Goal: Check status: Check status

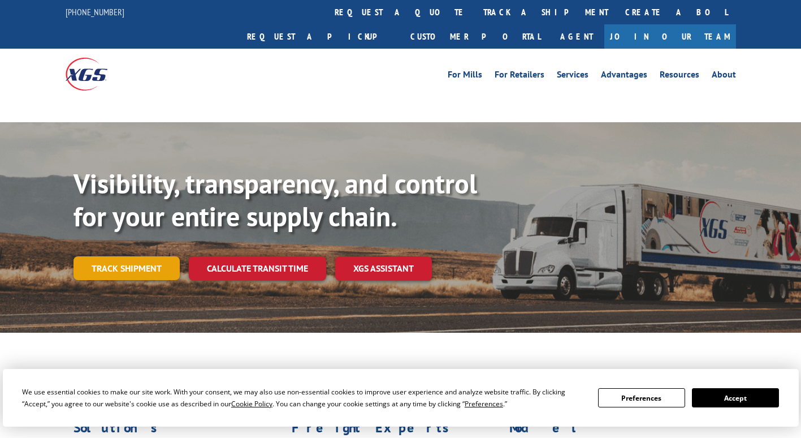
click at [147, 256] on link "Track shipment" at bounding box center [127, 268] width 106 height 24
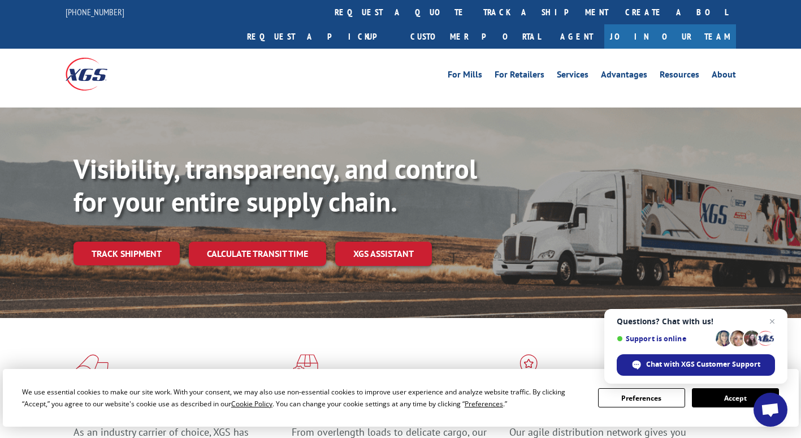
drag, startPoint x: 721, startPoint y: 402, endPoint x: 492, endPoint y: 356, distance: 233.5
click at [719, 402] on button "Accept" at bounding box center [735, 397] width 87 height 19
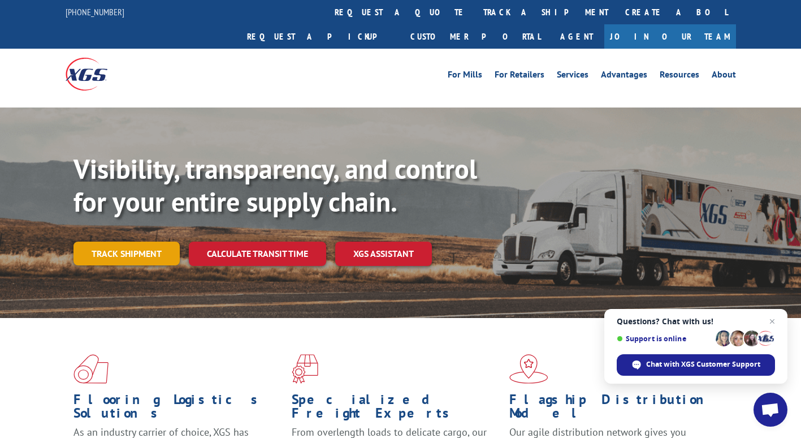
click at [97, 242] on link "Track shipment" at bounding box center [127, 254] width 106 height 24
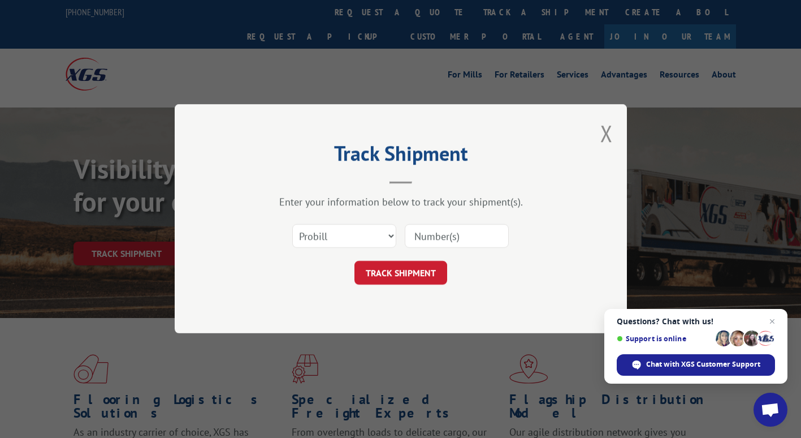
drag, startPoint x: 411, startPoint y: 235, endPoint x: 436, endPoint y: 243, distance: 25.8
click at [413, 235] on input at bounding box center [457, 237] width 104 height 24
paste input "17687519"
type input "17687519"
click at [389, 279] on button "TRACK SHIPMENT" at bounding box center [401, 273] width 93 height 24
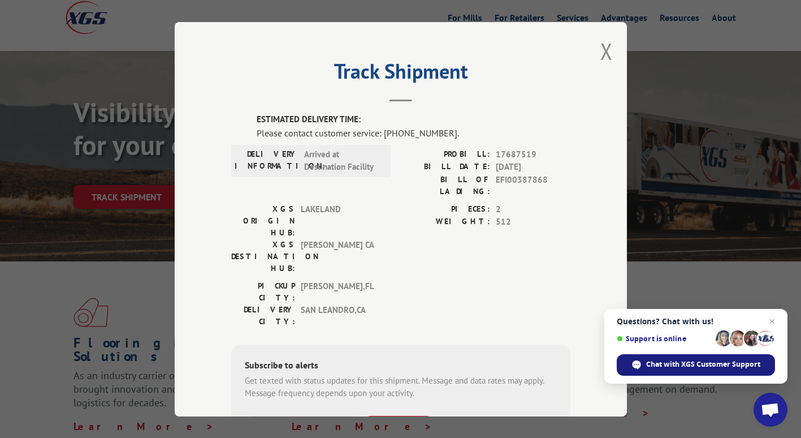
click at [719, 364] on span "Chat with XGS Customer Support" at bounding box center [703, 364] width 114 height 10
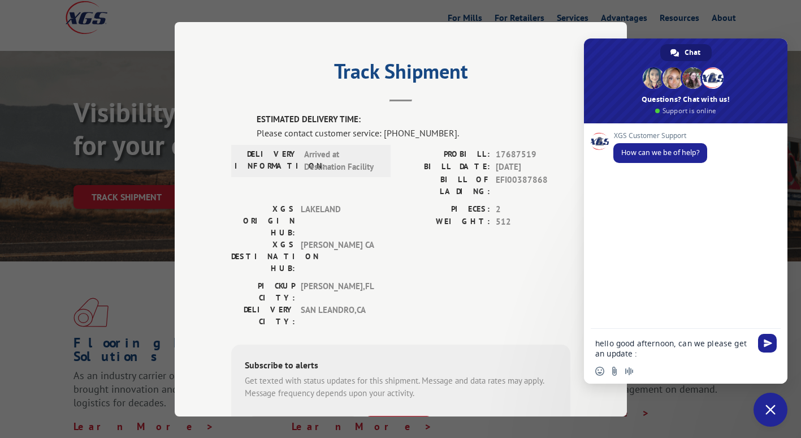
paste textarea "17687519"
type textarea "hello good afternoon, can we please get an update : 17687519"
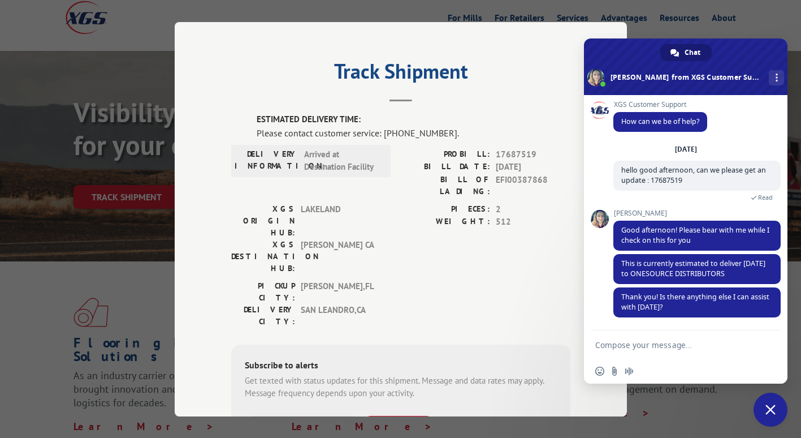
scroll to position [35, 0]
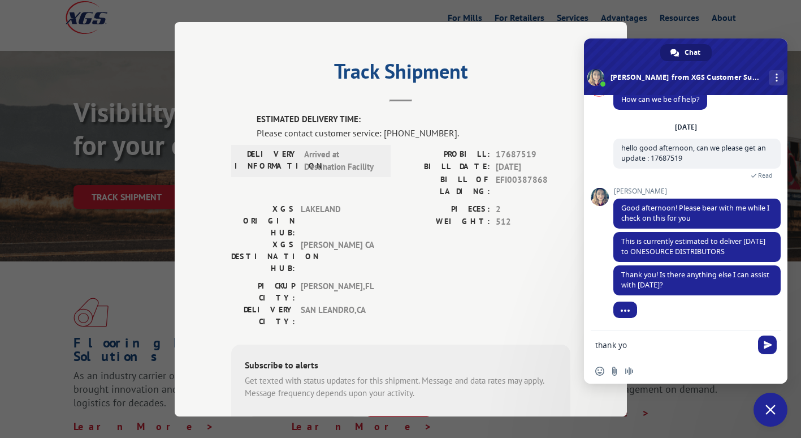
type textarea "thank you"
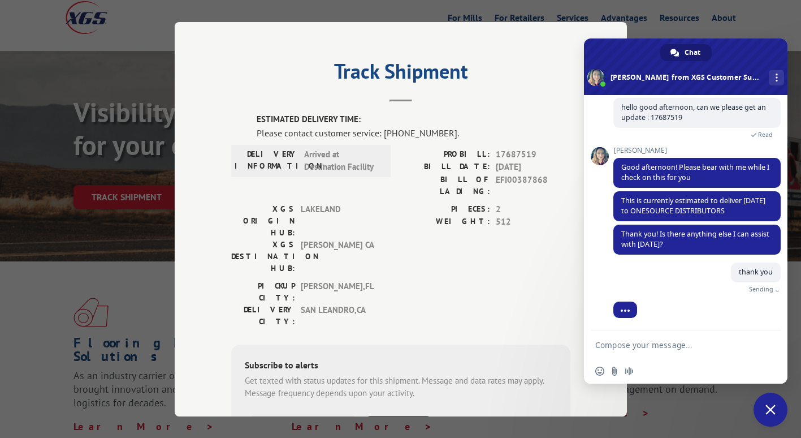
scroll to position [63, 0]
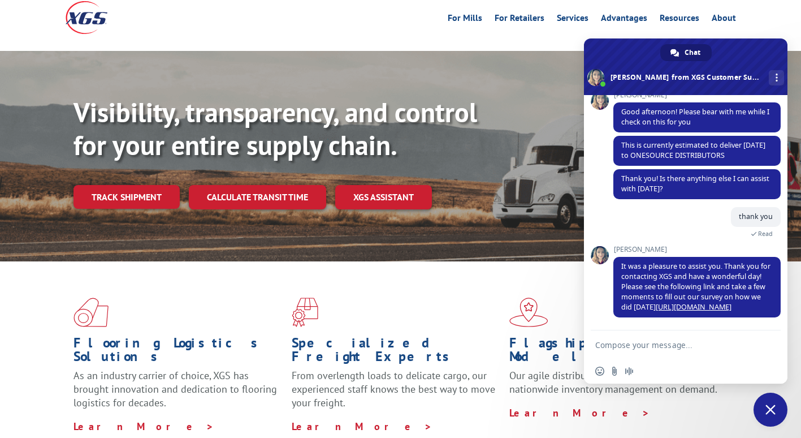
scroll to position [131, 0]
click at [655, 342] on textarea "Compose your message..." at bounding box center [674, 345] width 156 height 10
type textarea "sorry how about this one : 17687519"
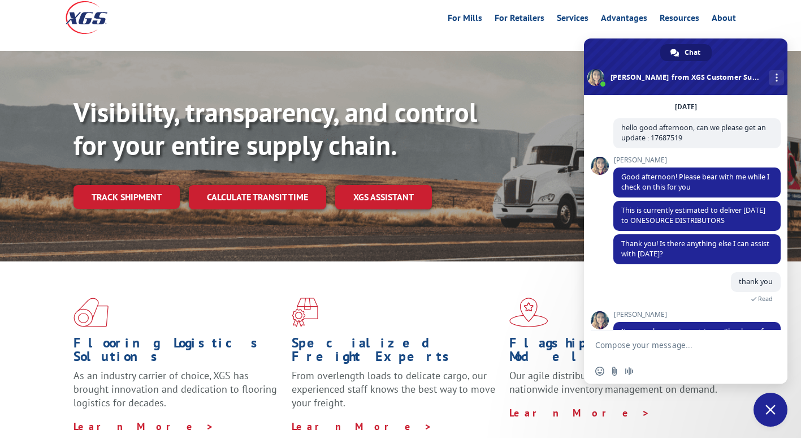
scroll to position [158, 0]
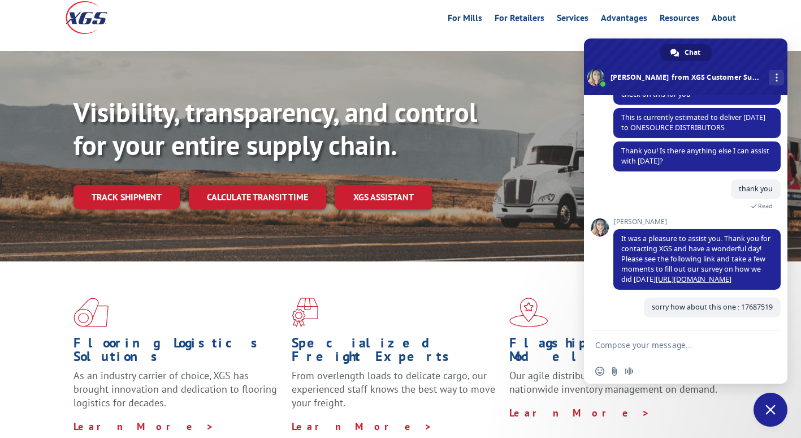
click at [670, 342] on textarea "Compose your message..." at bounding box center [674, 345] width 156 height 10
paste textarea "17687531"
type textarea "17687531"
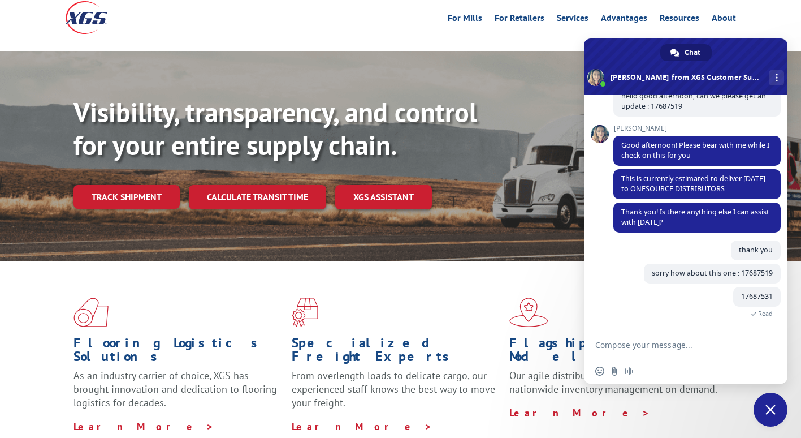
scroll to position [87, 0]
click at [133, 185] on link "Track shipment" at bounding box center [127, 197] width 106 height 24
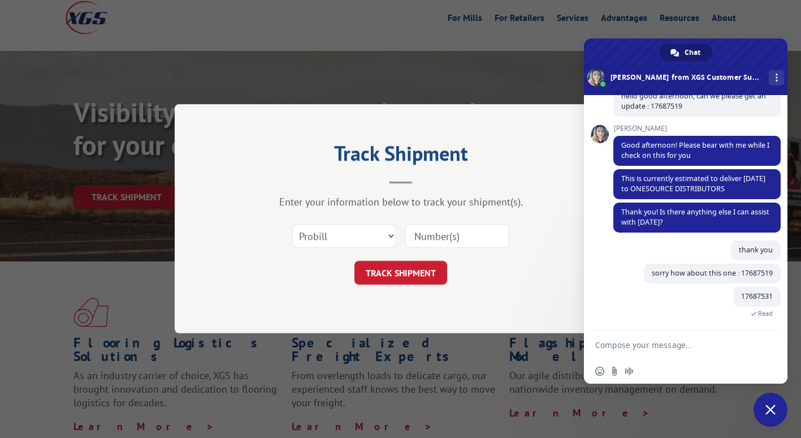
click at [450, 234] on input at bounding box center [457, 237] width 104 height 24
paste input "17687531"
type input "17687531"
click at [377, 279] on button "TRACK SHIPMENT" at bounding box center [401, 273] width 93 height 24
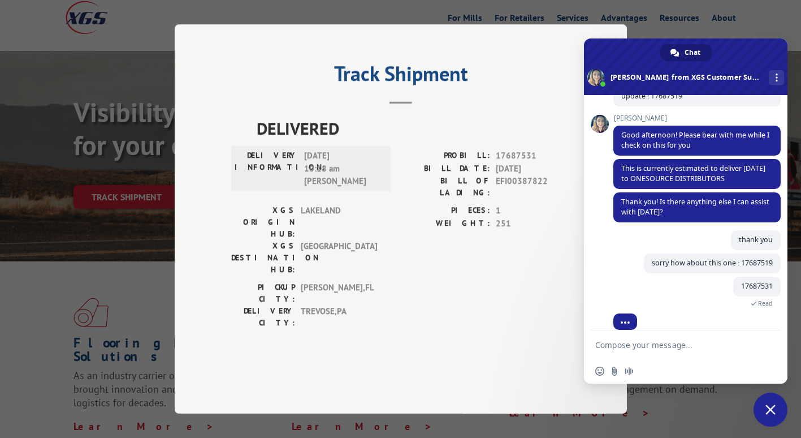
scroll to position [109, 0]
click at [140, 281] on div "Track Shipment DELIVERED DELIVERY INFORMATION: 10/15/2025 10:18 am Matt PROBILL…" at bounding box center [400, 219] width 801 height 438
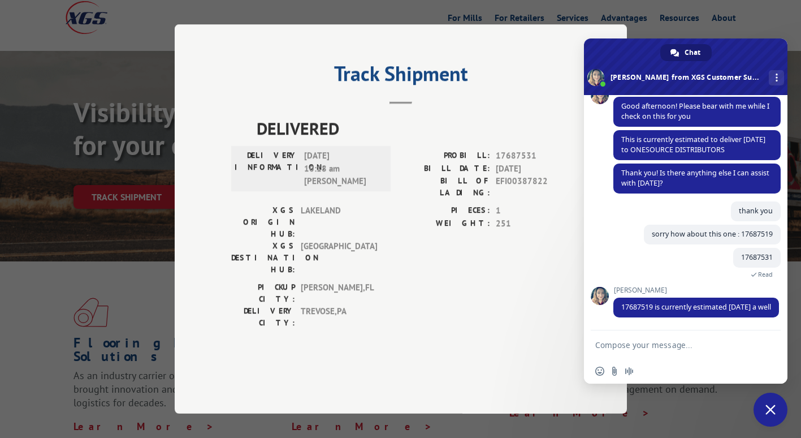
scroll to position [160, 0]
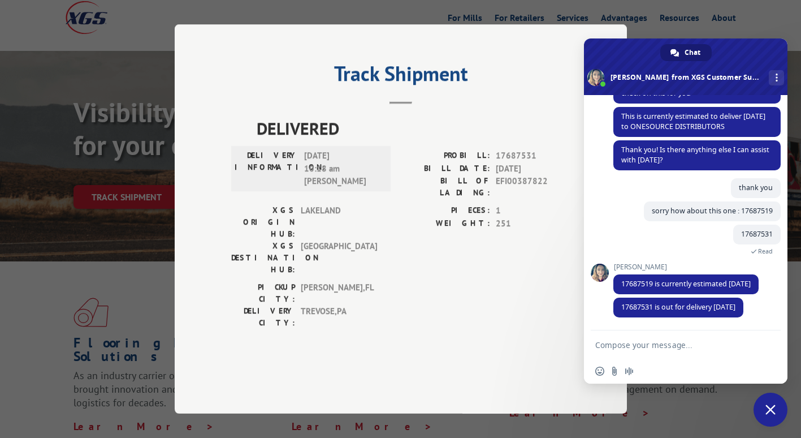
click at [674, 346] on textarea "Compose your message..." at bounding box center [674, 345] width 156 height 10
click at [719, 342] on textarea "Compose your message..." at bounding box center [674, 345] width 156 height 10
type textarea "thank you"
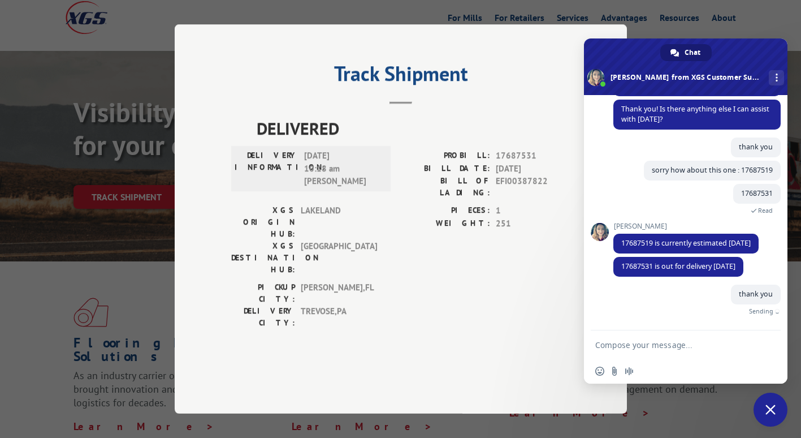
scroll to position [187, 0]
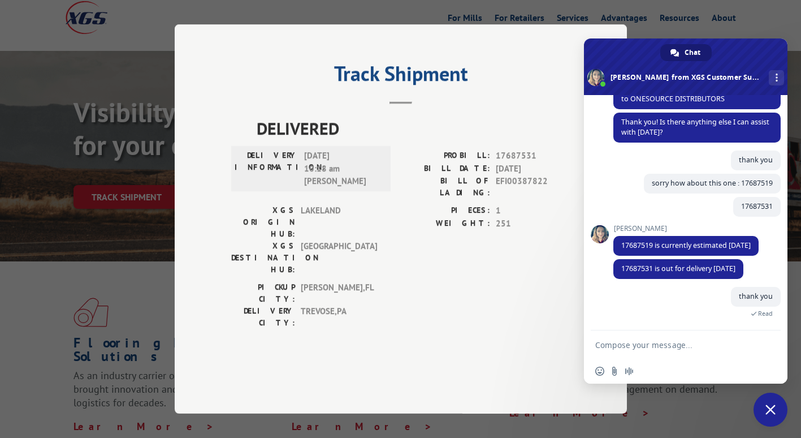
click at [769, 398] on span "Close chat" at bounding box center [771, 410] width 34 height 34
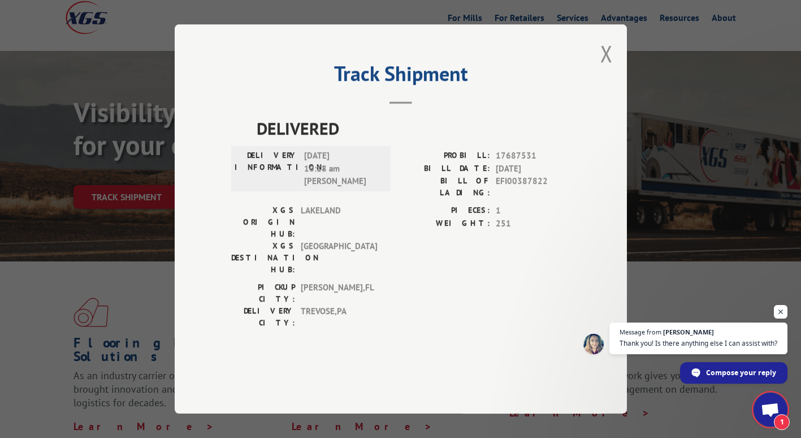
scroll to position [258, 0]
click at [610, 68] on button "Close modal" at bounding box center [607, 53] width 12 height 30
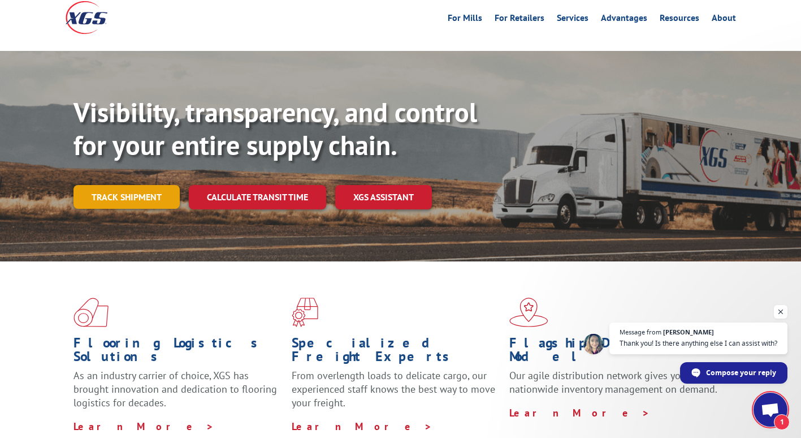
click at [145, 185] on link "Track shipment" at bounding box center [127, 197] width 106 height 24
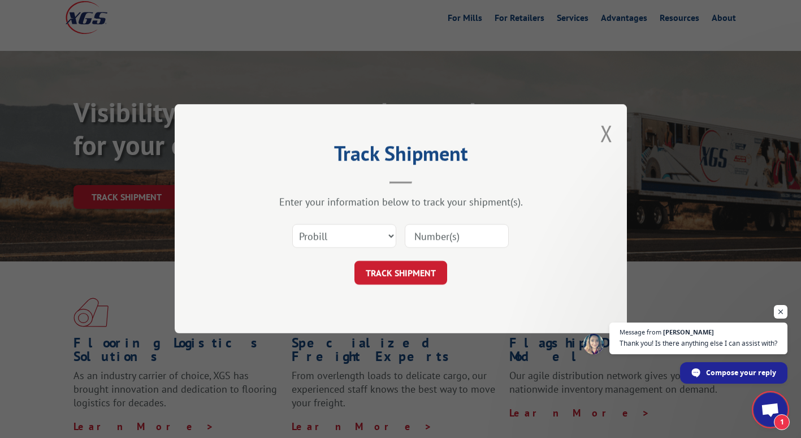
click at [441, 235] on input at bounding box center [457, 237] width 104 height 24
paste input "17690926"
type input "17690926"
click at [388, 272] on button "TRACK SHIPMENT" at bounding box center [401, 273] width 93 height 24
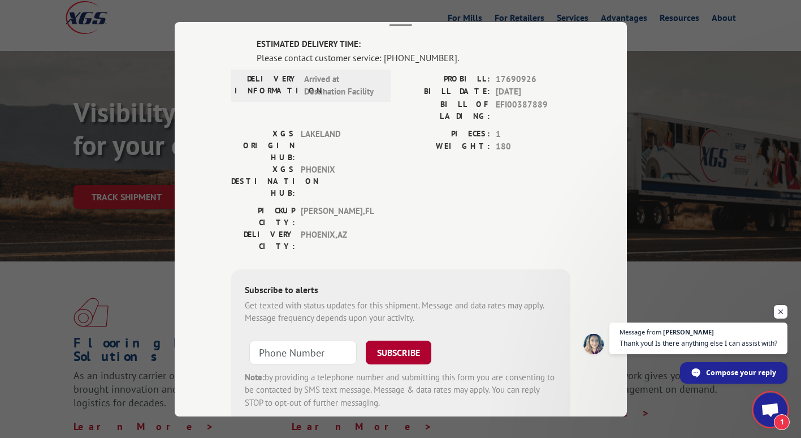
scroll to position [93, 0]
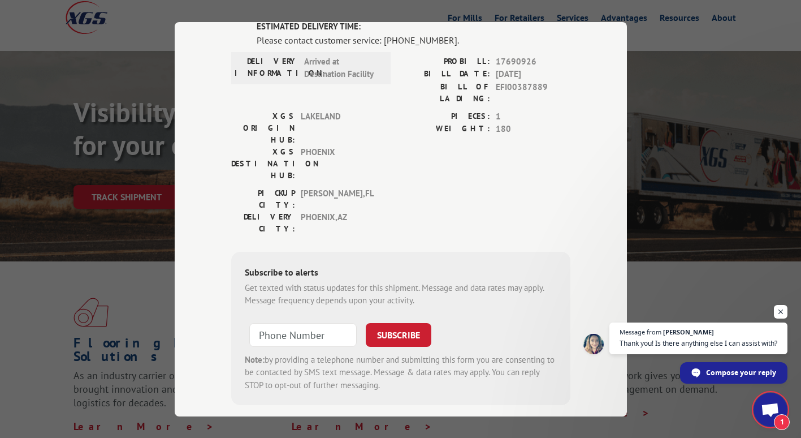
click at [770, 403] on span "Open chat" at bounding box center [770, 411] width 19 height 16
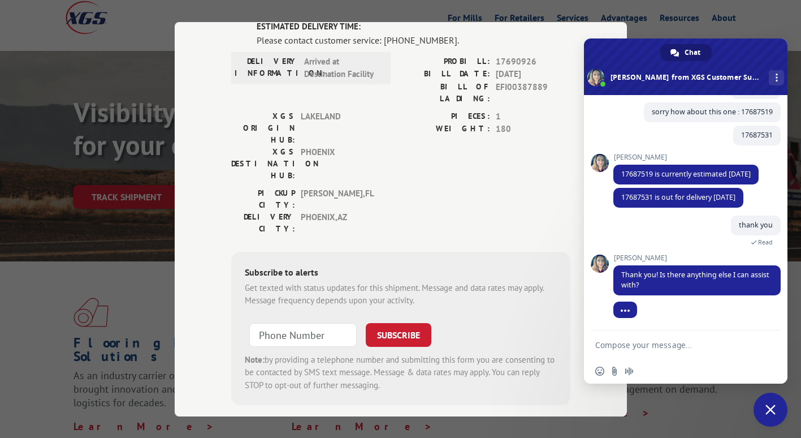
click at [665, 350] on textarea "Compose your message..." at bounding box center [674, 345] width 156 height 10
type textarea "yes sorry"
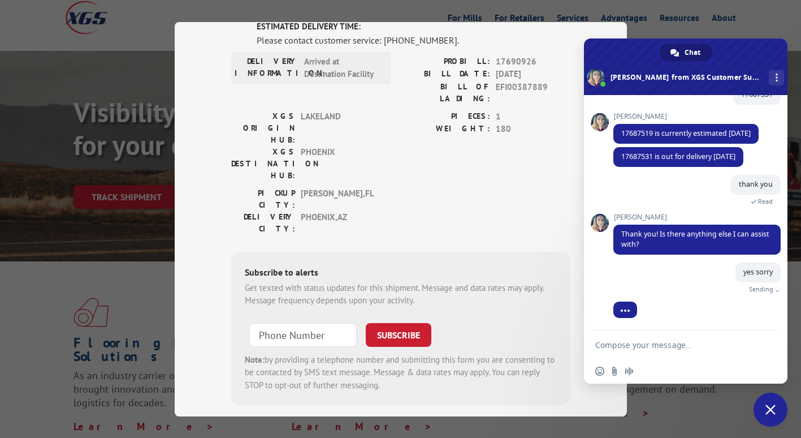
paste textarea "17690926"
type textarea "17690926"
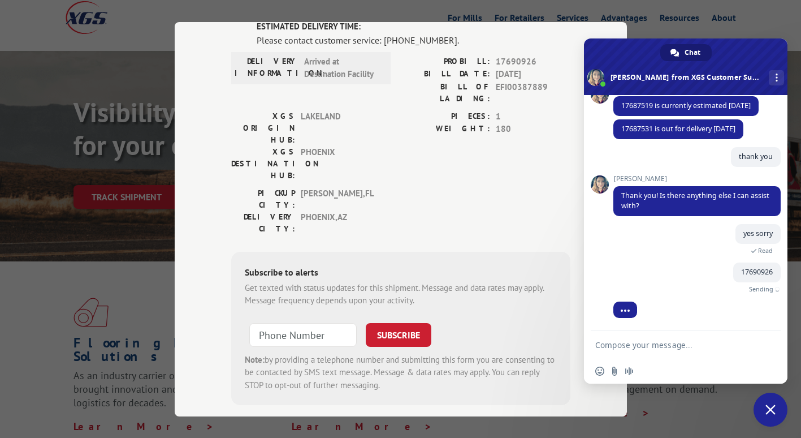
scroll to position [309, 0]
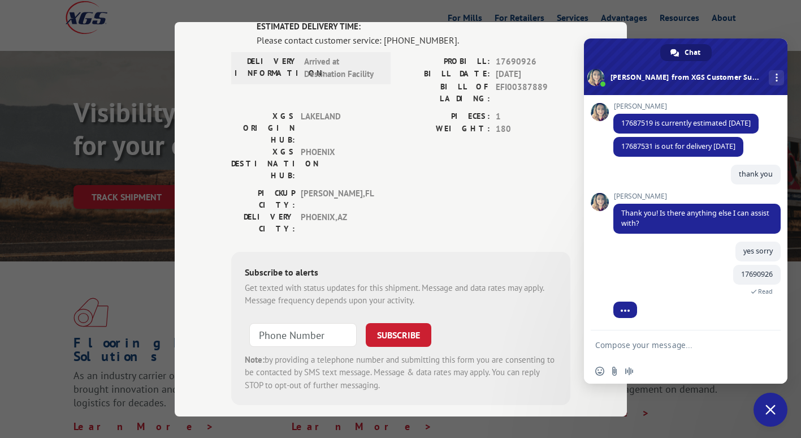
click at [85, 231] on div "Track Shipment ESTIMATED DELIVERY TIME: Please contact customer service: (844) …" at bounding box center [400, 219] width 801 height 438
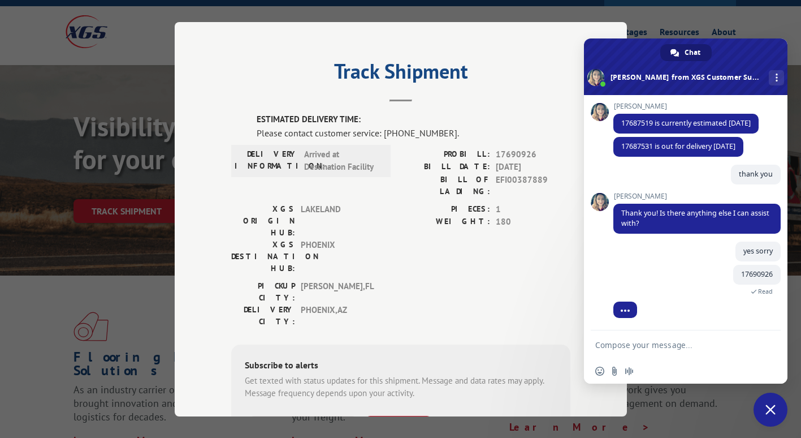
scroll to position [0, 0]
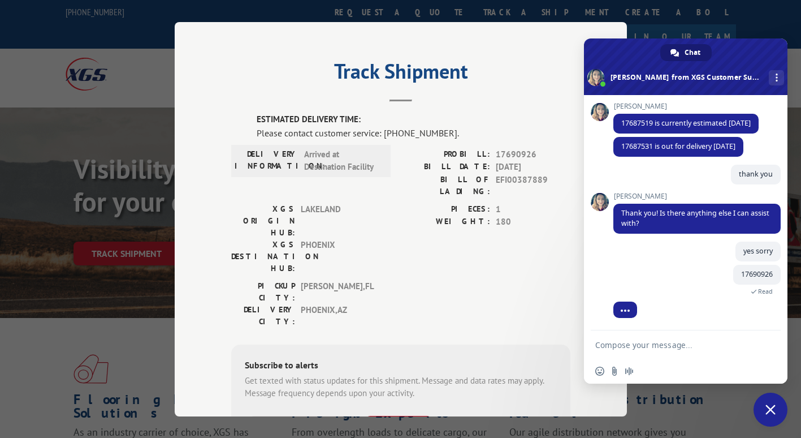
click at [771, 404] on span "Close chat" at bounding box center [771, 410] width 34 height 34
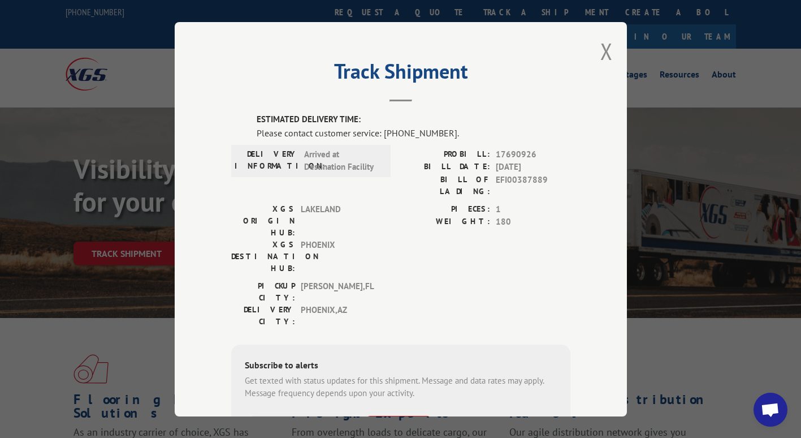
click at [612, 53] on div "Track Shipment ESTIMATED DELIVERY TIME: Please contact customer service: (844) …" at bounding box center [401, 219] width 452 height 394
click at [606, 53] on button "Close modal" at bounding box center [607, 51] width 12 height 30
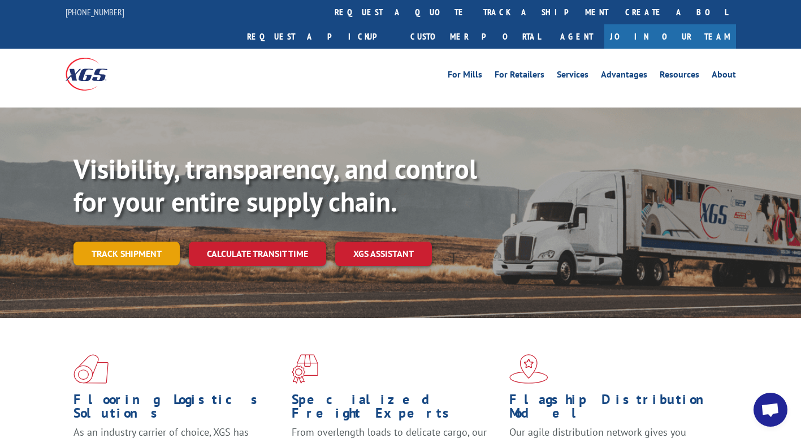
click at [123, 242] on link "Track shipment" at bounding box center [127, 254] width 106 height 24
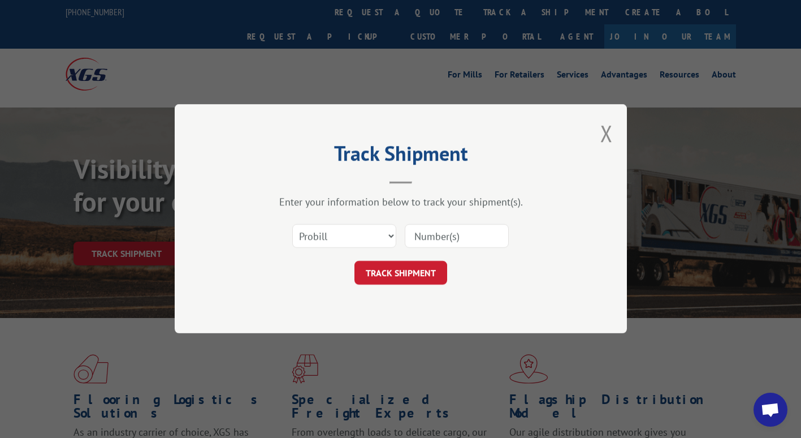
click at [450, 232] on input at bounding box center [457, 237] width 104 height 24
paste input "17690938"
type input "17690938"
click at [399, 273] on button "TRACK SHIPMENT" at bounding box center [401, 273] width 93 height 24
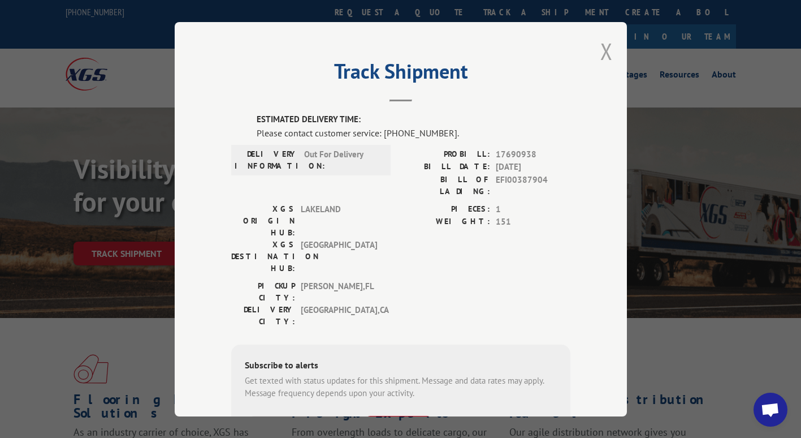
click at [601, 52] on button "Close modal" at bounding box center [607, 51] width 12 height 30
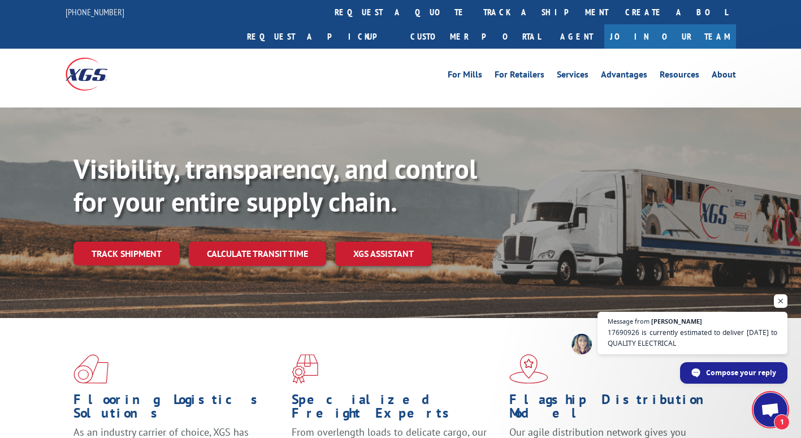
scroll to position [327, 0]
click at [704, 332] on span "17690926 is currently estimated to deliver Friday 10/17 to QUALITY ELECTRICAL" at bounding box center [693, 338] width 173 height 22
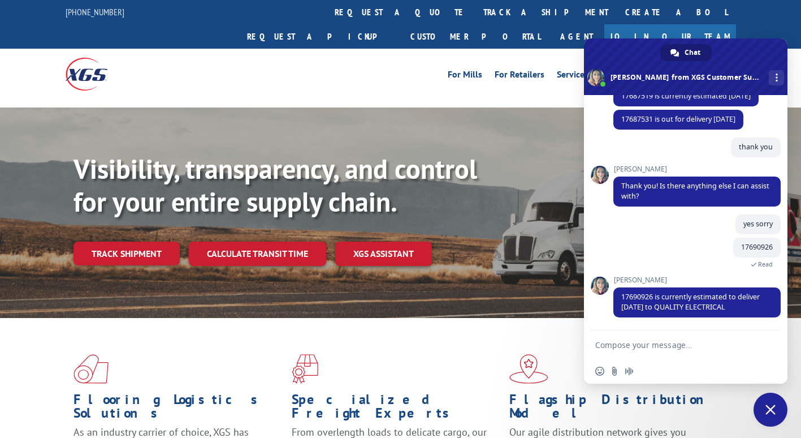
scroll to position [337, 0]
click at [120, 242] on link "Track shipment" at bounding box center [127, 254] width 106 height 24
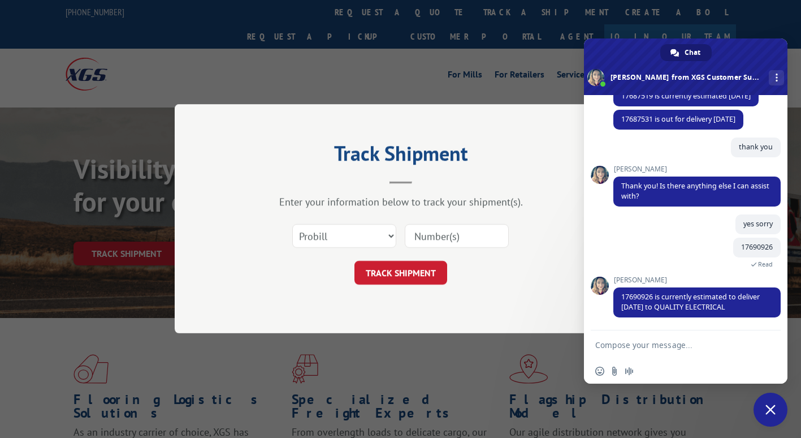
click at [465, 241] on input at bounding box center [457, 237] width 104 height 24
paste input "17690941"
type input "17690941"
click at [403, 261] on button "TRACK SHIPMENT" at bounding box center [401, 273] width 93 height 24
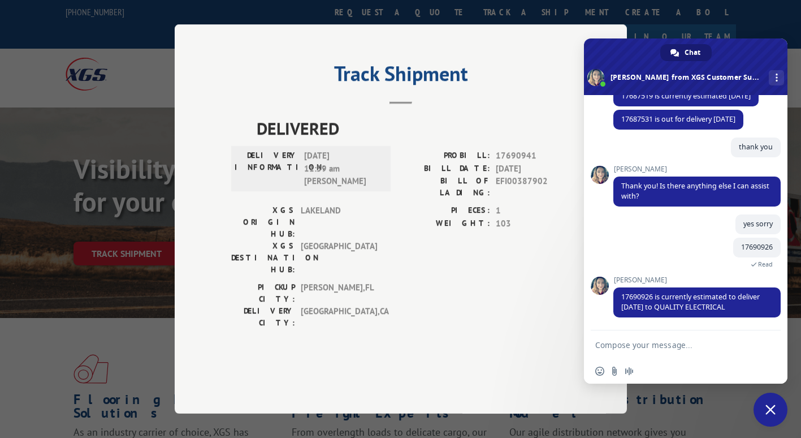
drag, startPoint x: 516, startPoint y: 132, endPoint x: 586, endPoint y: 106, distance: 74.8
click at [517, 104] on header "Track Shipment" at bounding box center [400, 85] width 339 height 38
click at [768, 407] on span "Close chat" at bounding box center [771, 409] width 10 height 10
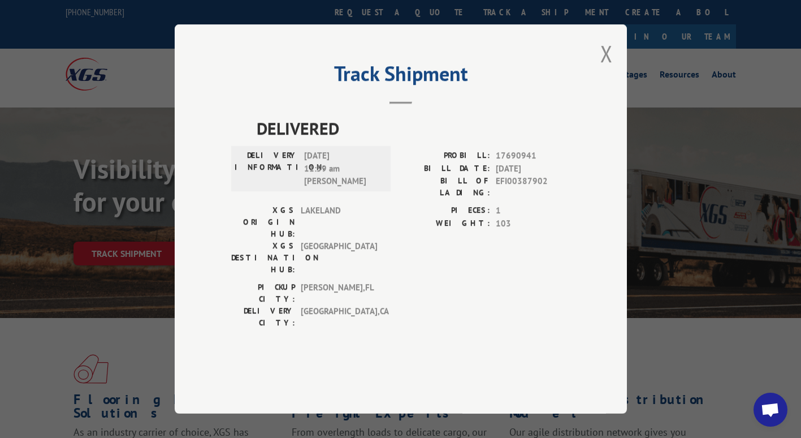
drag, startPoint x: 602, startPoint y: 83, endPoint x: 509, endPoint y: 148, distance: 113.8
click at [602, 68] on button "Close modal" at bounding box center [607, 53] width 12 height 30
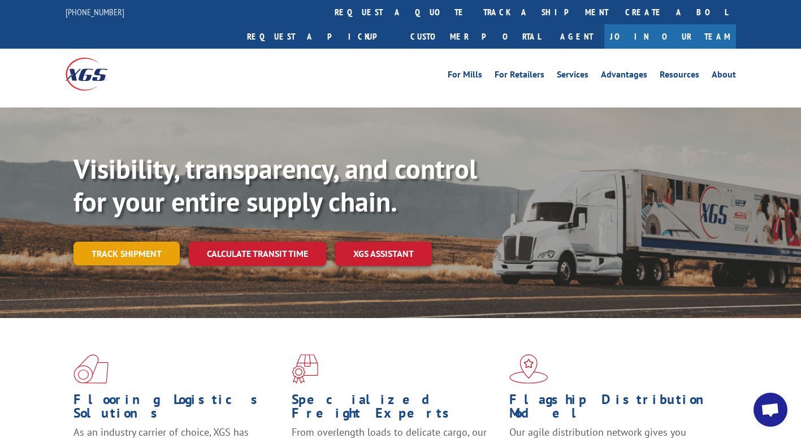
click at [109, 242] on link "Track shipment" at bounding box center [127, 254] width 106 height 24
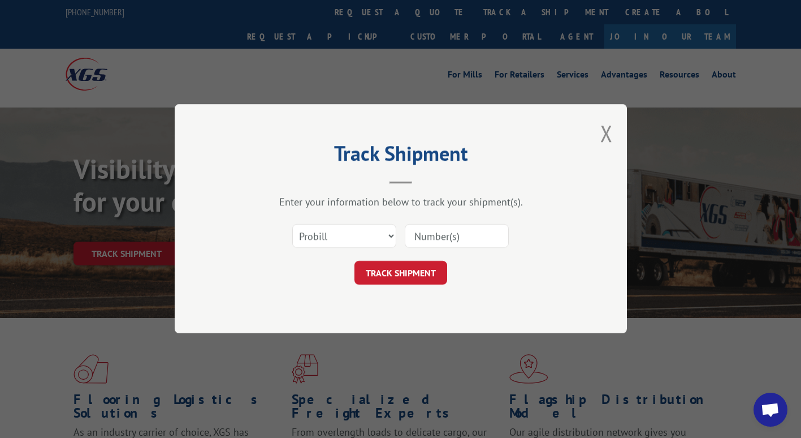
click at [435, 235] on input at bounding box center [457, 237] width 104 height 24
paste input "17692216"
type input "17692216"
click at [411, 271] on button "TRACK SHIPMENT" at bounding box center [401, 273] width 93 height 24
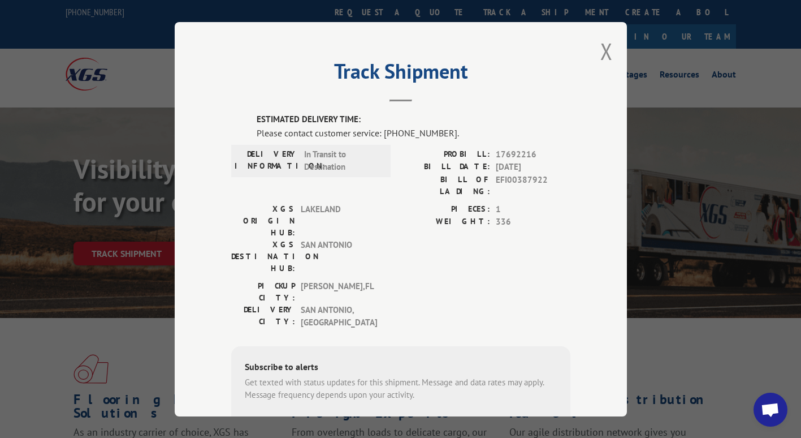
click at [769, 408] on span "Open chat" at bounding box center [770, 411] width 19 height 16
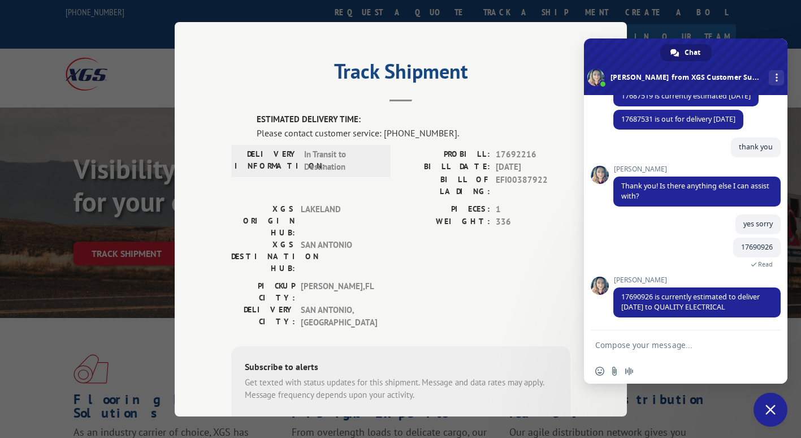
click at [667, 337] on form at bounding box center [674, 345] width 156 height 31
click at [656, 341] on textarea "Compose your message..." at bounding box center [674, 345] width 156 height 10
paste textarea "17692216"
type textarea "17692216"
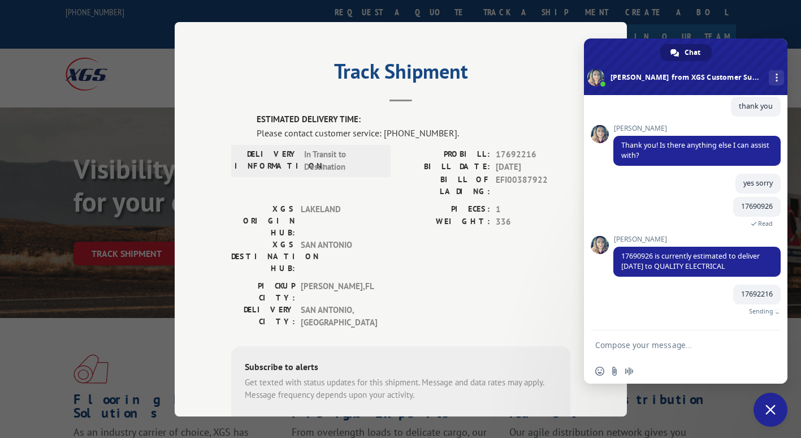
scroll to position [364, 0]
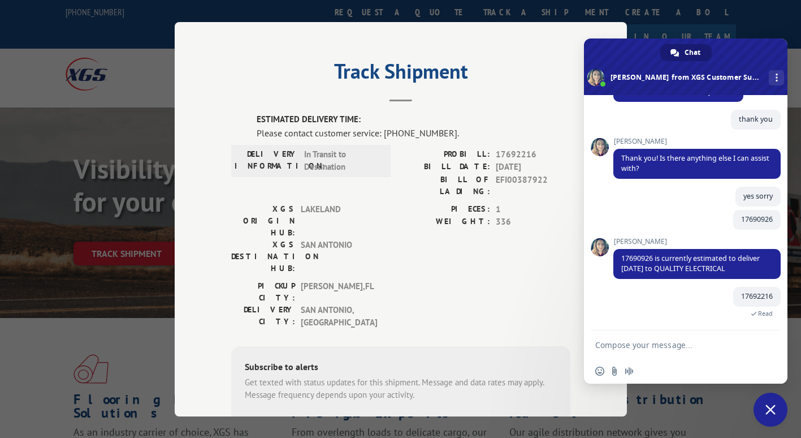
click at [235, 90] on header "Track Shipment" at bounding box center [400, 82] width 339 height 38
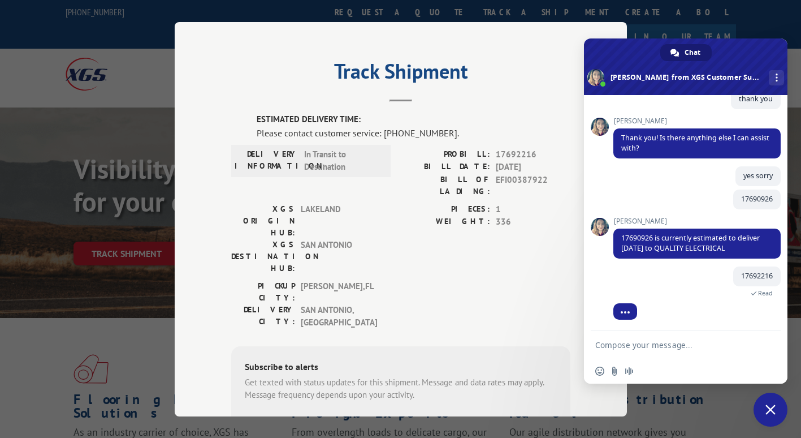
scroll to position [386, 0]
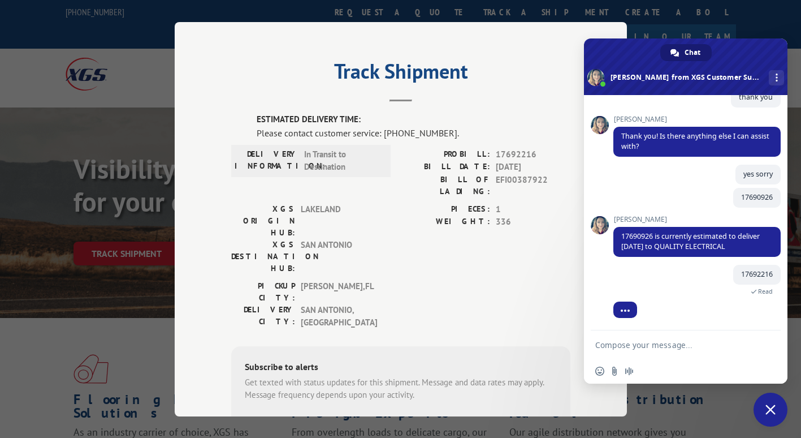
click at [771, 405] on span "Close chat" at bounding box center [771, 409] width 10 height 10
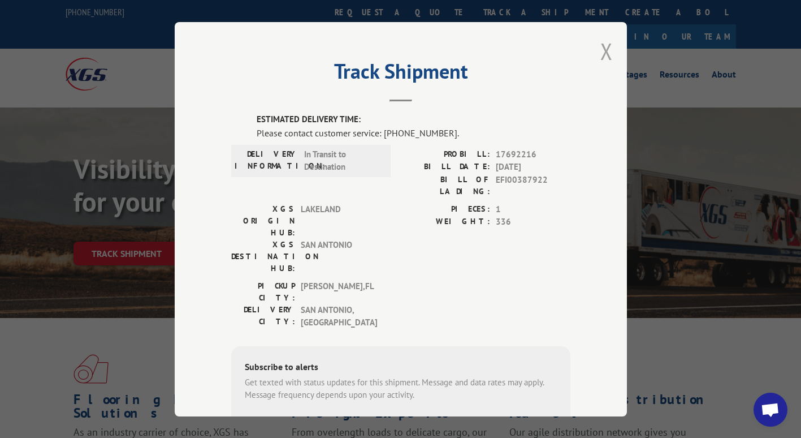
click at [602, 51] on button "Close modal" at bounding box center [607, 51] width 12 height 30
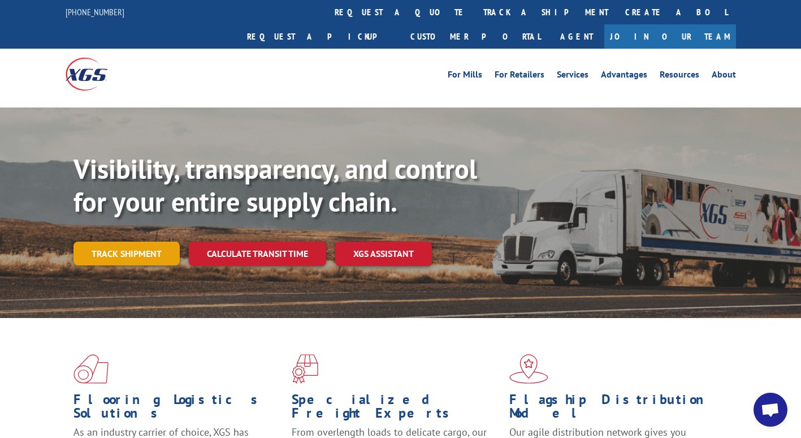
click at [141, 242] on link "Track shipment" at bounding box center [127, 254] width 106 height 24
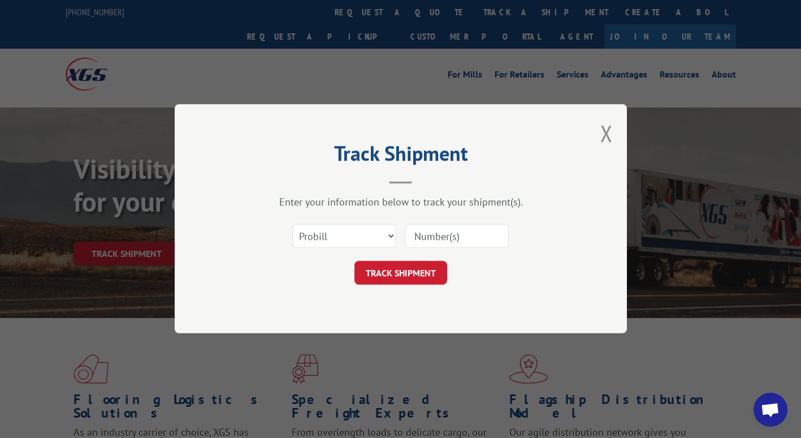
click at [449, 240] on input at bounding box center [457, 237] width 104 height 24
paste input "17692217"
type input "17692217"
click at [396, 269] on button "TRACK SHIPMENT" at bounding box center [401, 273] width 93 height 24
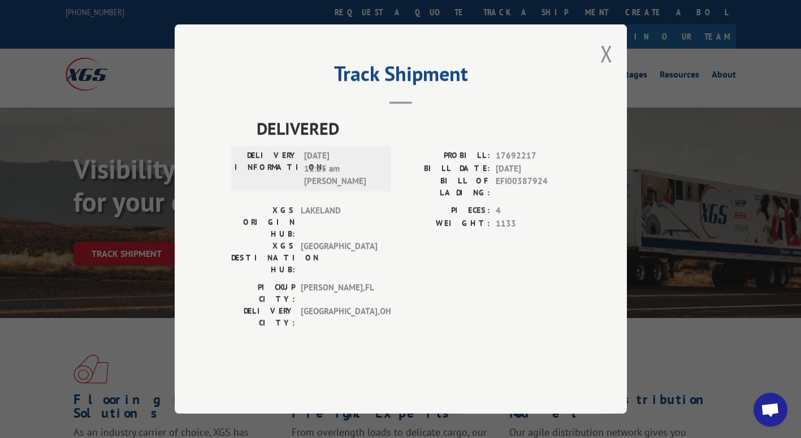
click at [616, 88] on div "Track Shipment DELIVERED DELIVERY INFORMATION: 10/15/2025 11:25 am David PROBIL…" at bounding box center [401, 218] width 452 height 389
click at [610, 68] on button "Close modal" at bounding box center [607, 53] width 12 height 30
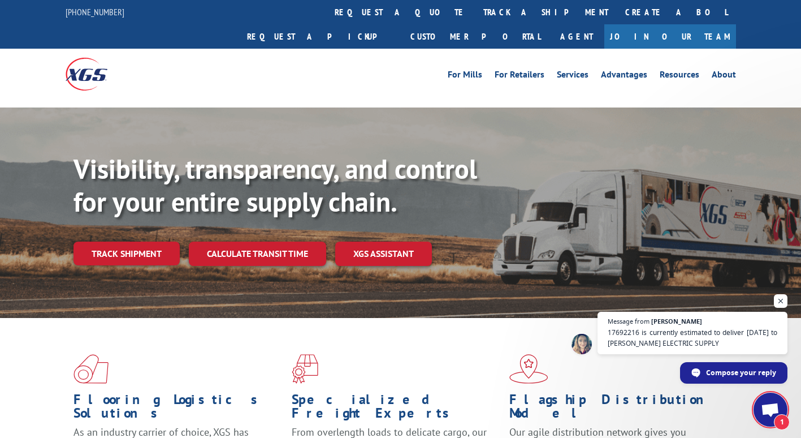
scroll to position [424, 0]
click at [687, 335] on span "17692216 is currently estimated to deliver Friday 10/17 to LONESTAR ELECTRIC SU…" at bounding box center [693, 338] width 173 height 22
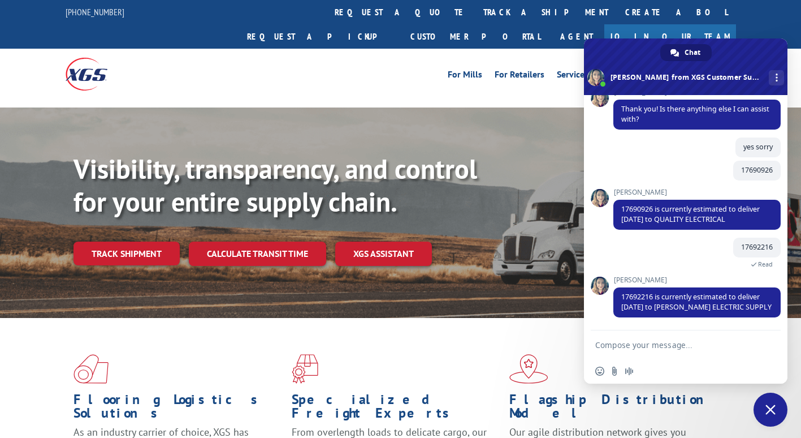
click at [667, 354] on form at bounding box center [674, 345] width 156 height 31
click at [666, 350] on textarea "Compose your message..." at bounding box center [674, 345] width 156 height 10
type textarea "thank you very much!"
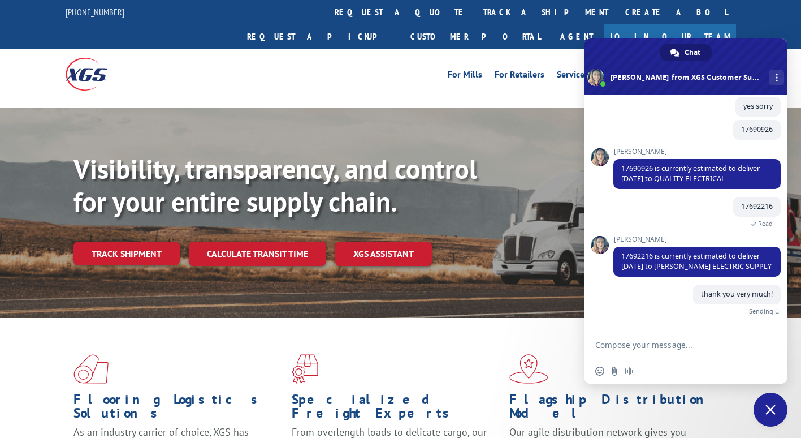
scroll to position [451, 0]
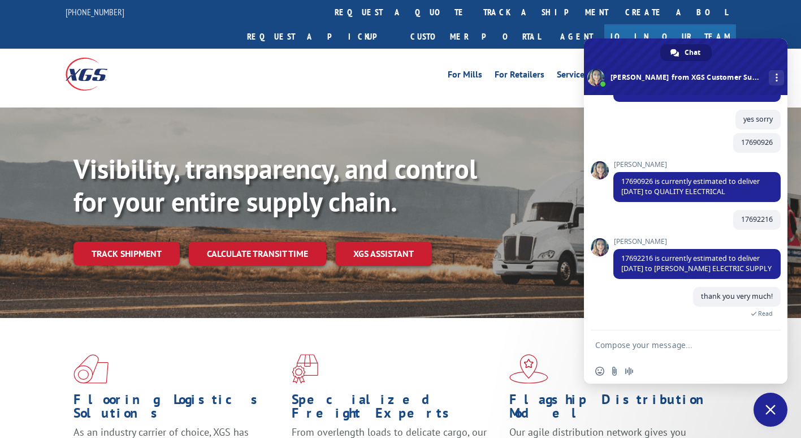
click at [760, 411] on span "Close chat" at bounding box center [771, 410] width 34 height 34
